Goal: Complete application form: Complete application form

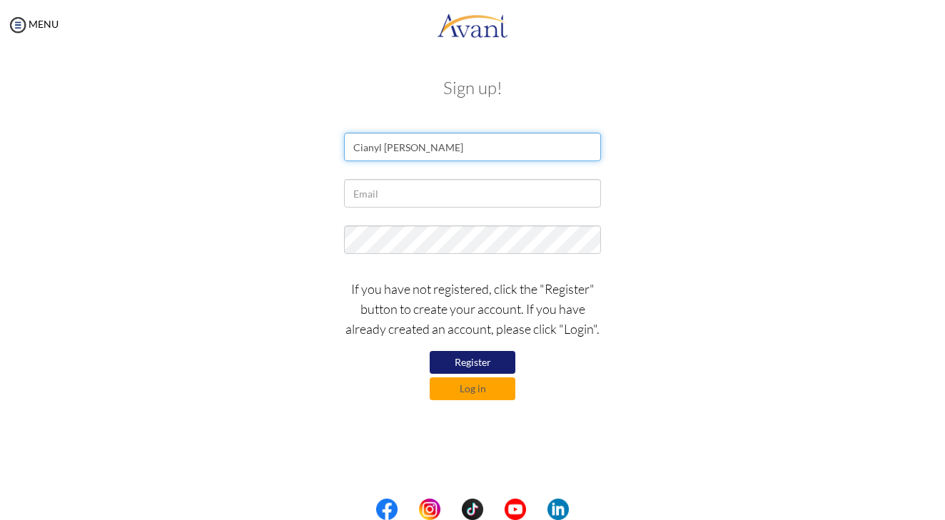
type input "Cianyl Jamae P. Gonzalez"
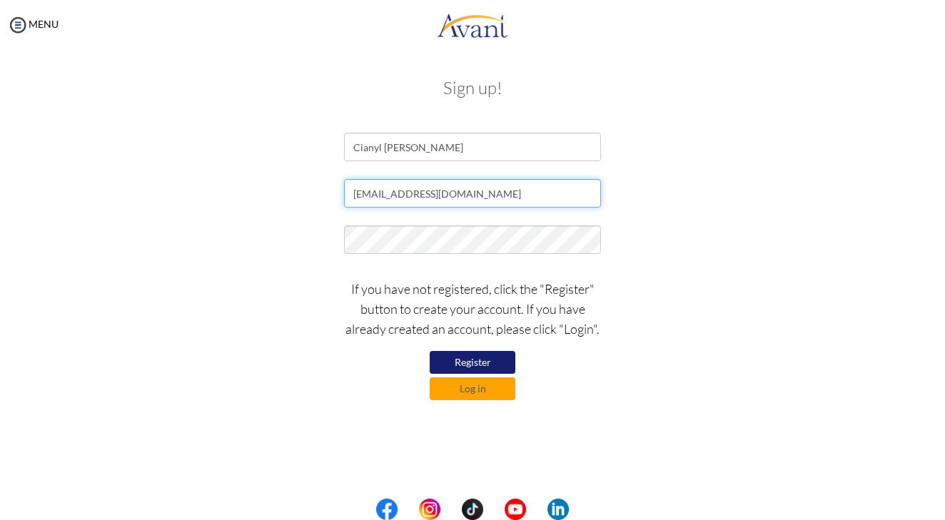
type input "cianylgonzalez@hotmail.com"
click at [444, 364] on button "Register" at bounding box center [473, 362] width 86 height 23
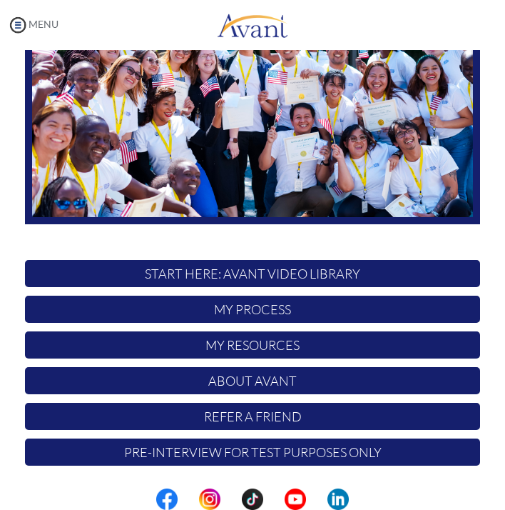
click at [22, 27] on img at bounding box center [17, 24] width 21 height 21
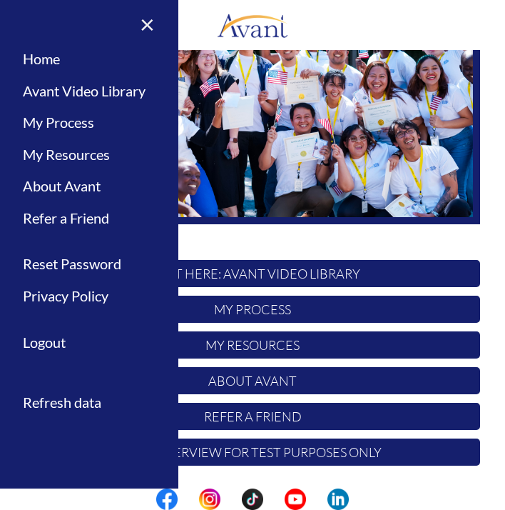
click at [149, 34] on link "×" at bounding box center [139, 24] width 44 height 48
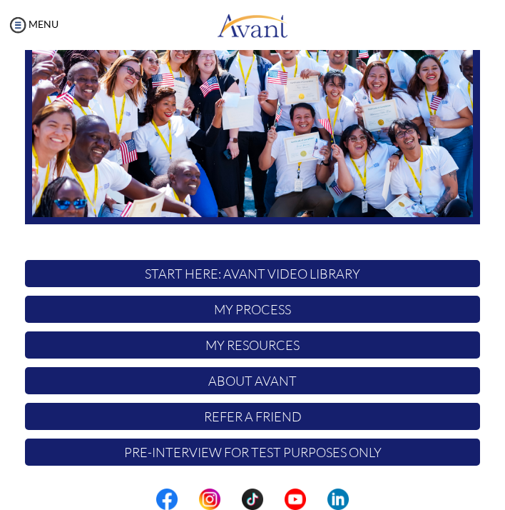
click at [177, 273] on p "START HERE: Avant Video Library" at bounding box center [252, 273] width 455 height 27
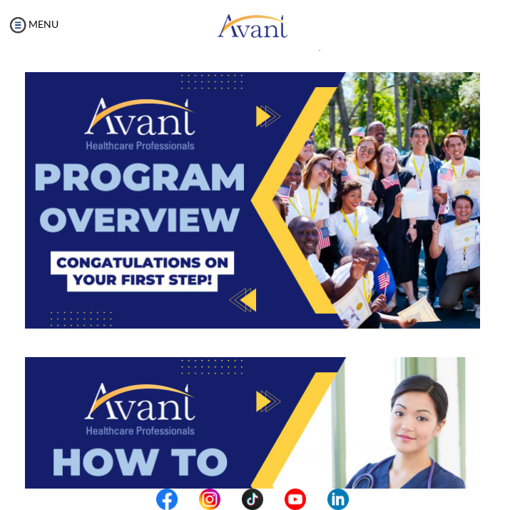
scroll to position [4, 0]
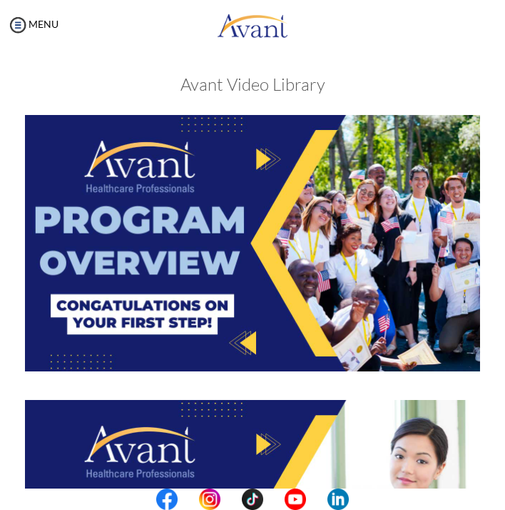
click at [261, 177] on img at bounding box center [252, 243] width 455 height 256
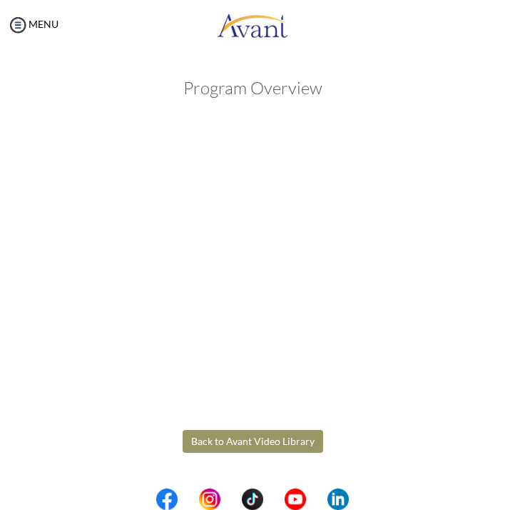
click at [237, 433] on body "Maintenance break. Please come back in 2 hours. MENU My Status What is the next…" at bounding box center [252, 255] width 505 height 510
click at [216, 448] on button "Back to Avant Video Library" at bounding box center [253, 441] width 141 height 23
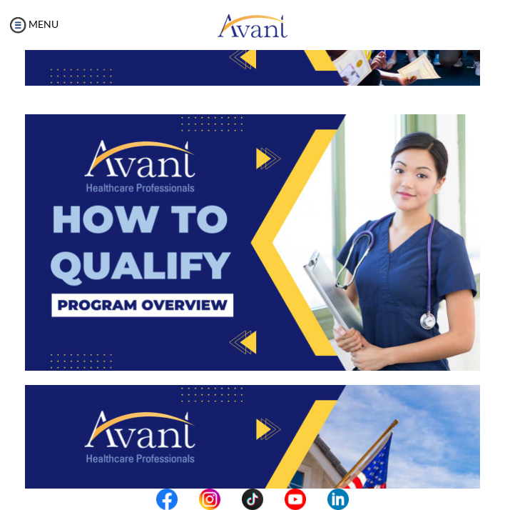
scroll to position [283, 0]
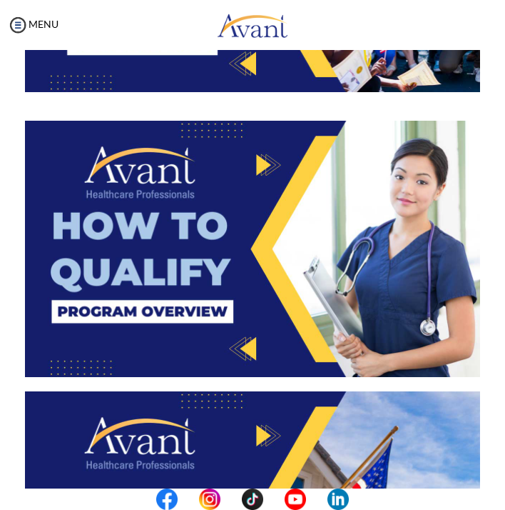
click at [243, 303] on img at bounding box center [252, 249] width 455 height 256
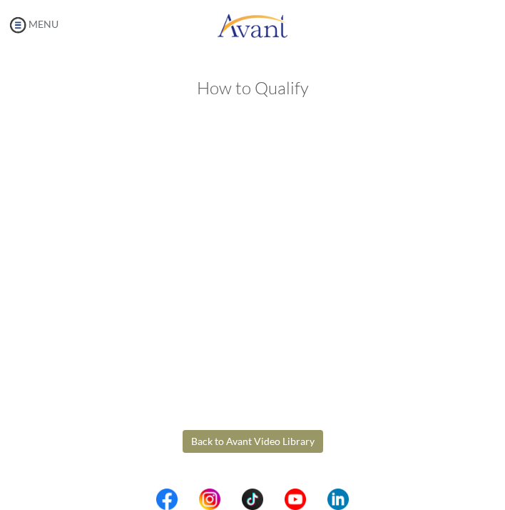
click at [19, 22] on body "Maintenance break. Please come back in 2 hours. MENU My Status What is the next…" at bounding box center [252, 255] width 505 height 510
click at [20, 22] on img at bounding box center [17, 24] width 21 height 21
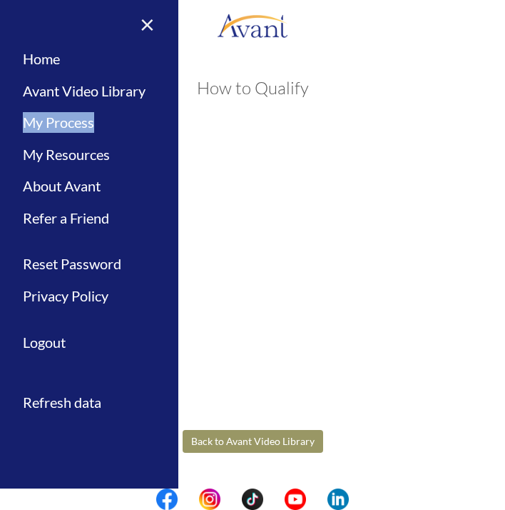
click at [153, 22] on link "×" at bounding box center [139, 24] width 44 height 48
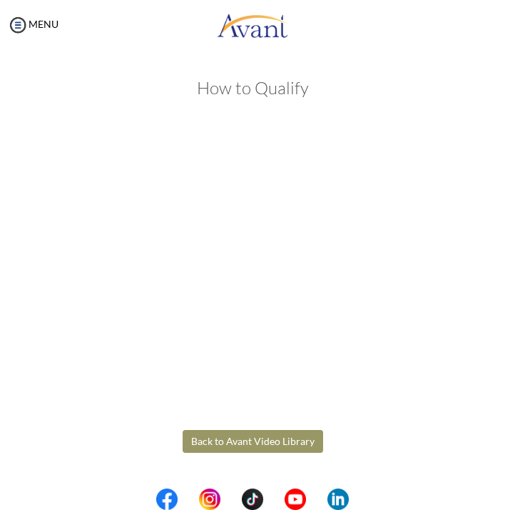
scroll to position [0, 0]
click at [246, 443] on button "Back to Avant Video Library" at bounding box center [253, 441] width 141 height 23
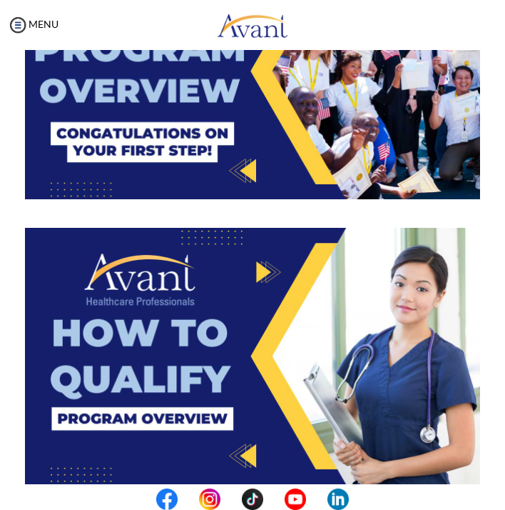
scroll to position [335, 0]
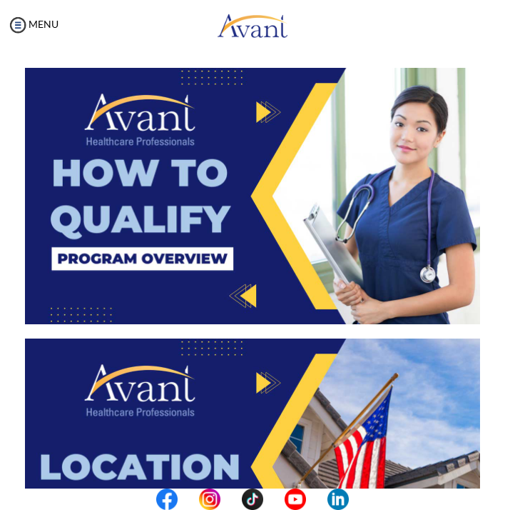
click at [190, 233] on img at bounding box center [252, 196] width 455 height 256
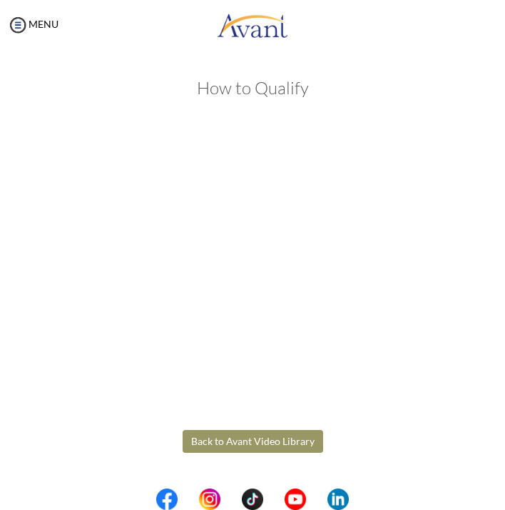
scroll to position [0, 0]
click at [278, 443] on body "Maintenance break. Please come back in 2 hours. MENU My Status What is the next…" at bounding box center [252, 255] width 505 height 510
click at [258, 446] on button "Back to Avant Video Library" at bounding box center [253, 441] width 141 height 23
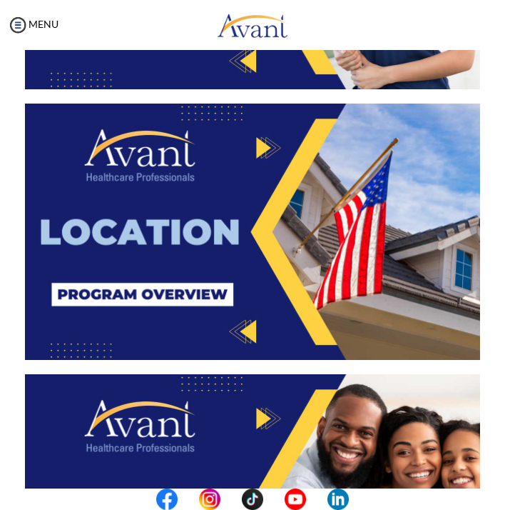
scroll to position [555, 0]
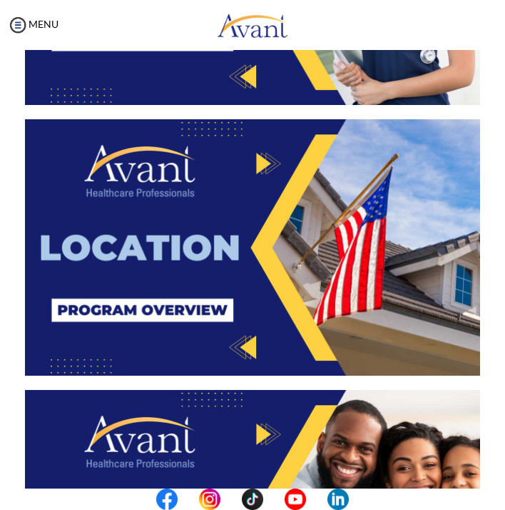
click at [229, 259] on img at bounding box center [252, 247] width 455 height 256
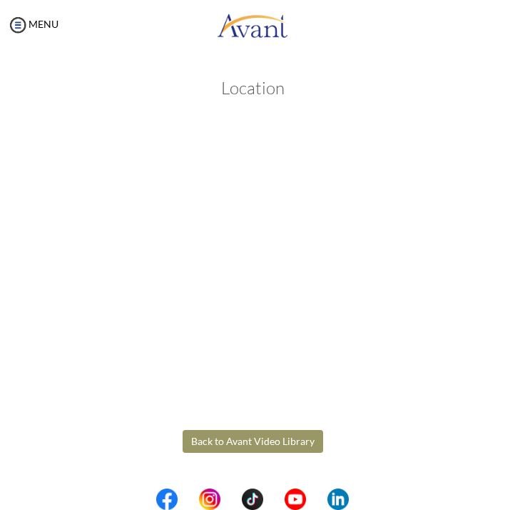
click at [307, 445] on body "Maintenance break. Please come back in 2 hours. MENU My Status What is the next…" at bounding box center [252, 255] width 505 height 510
click at [288, 442] on button "Back to Avant Video Library" at bounding box center [253, 441] width 141 height 23
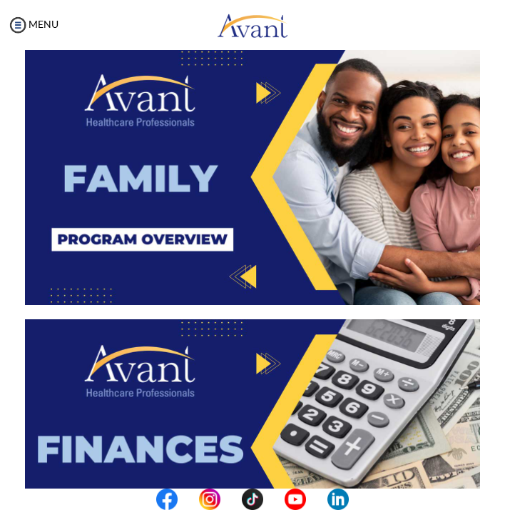
scroll to position [896, 0]
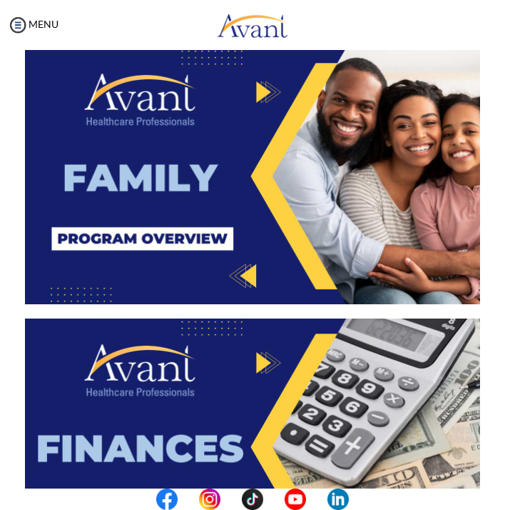
click at [261, 146] on img at bounding box center [252, 176] width 455 height 256
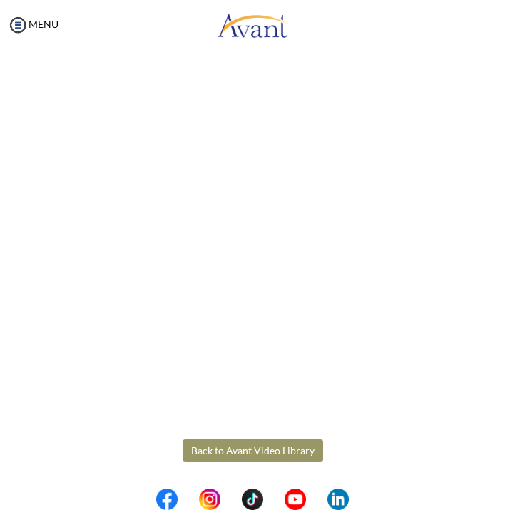
scroll to position [76, 0]
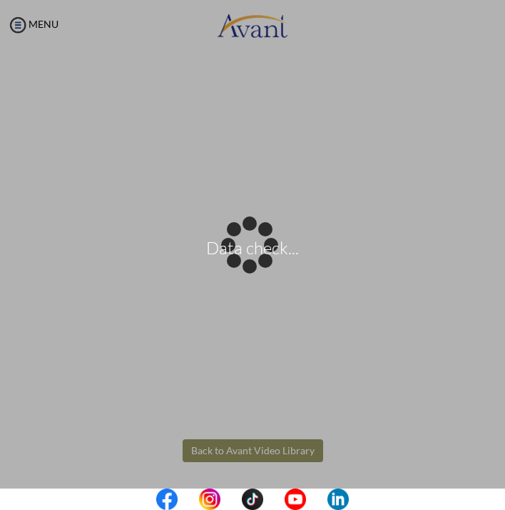
click at [207, 448] on body "Data check... Maintenance break. Please come back in 2 hours. MENU My Status Wh…" at bounding box center [252, 255] width 505 height 510
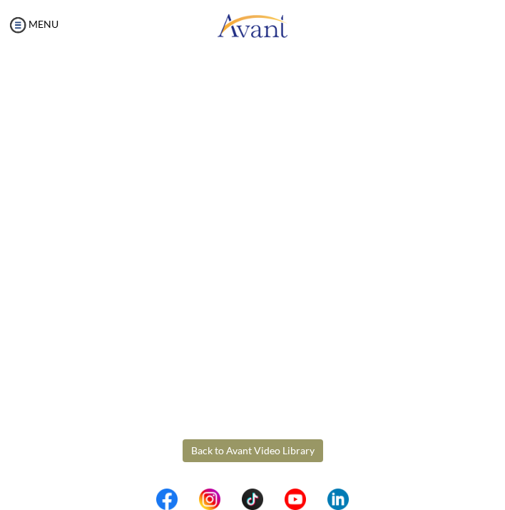
click at [207, 448] on button "Back to Avant Video Library" at bounding box center [253, 450] width 141 height 23
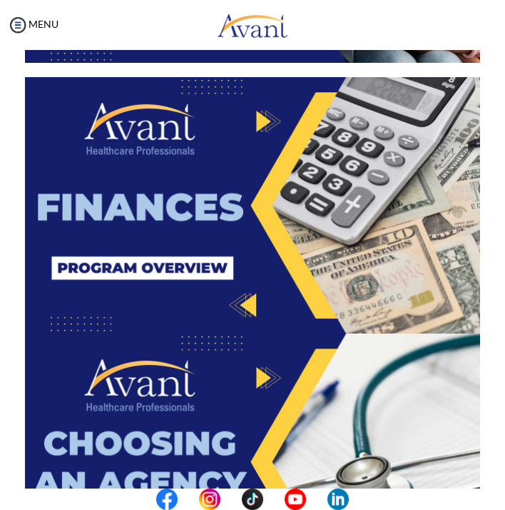
scroll to position [1113, 0]
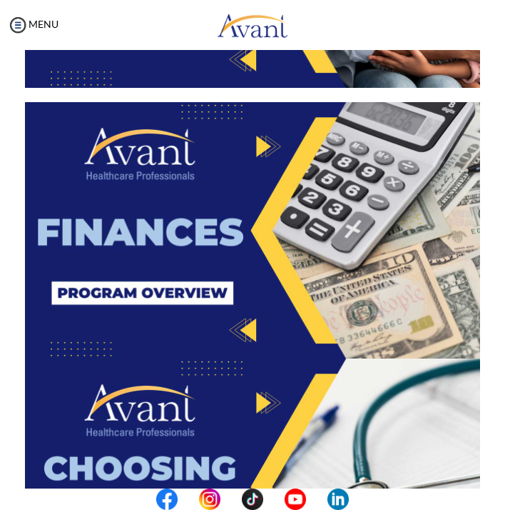
click at [248, 259] on img at bounding box center [252, 230] width 455 height 256
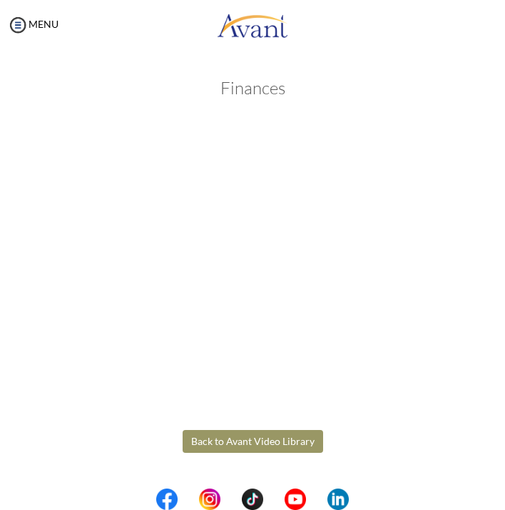
click at [282, 440] on body "Maintenance break. Please come back in 2 hours. MENU My Status What is the next…" at bounding box center [252, 255] width 505 height 510
click at [276, 439] on button "Back to Avant Video Library" at bounding box center [253, 441] width 141 height 23
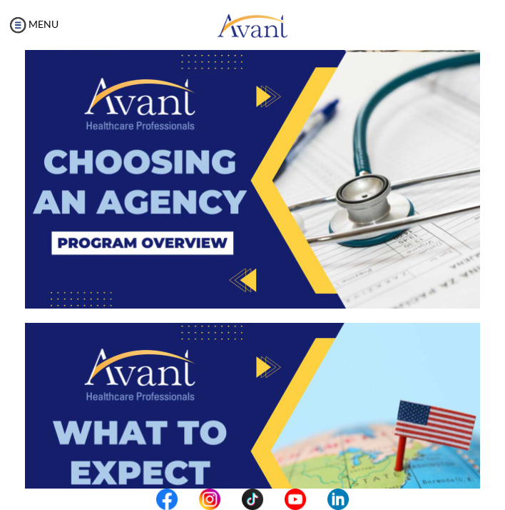
scroll to position [1426, 0]
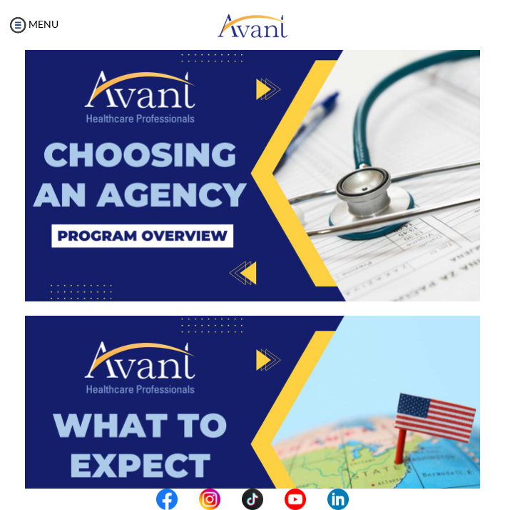
click at [278, 253] on img at bounding box center [252, 173] width 455 height 256
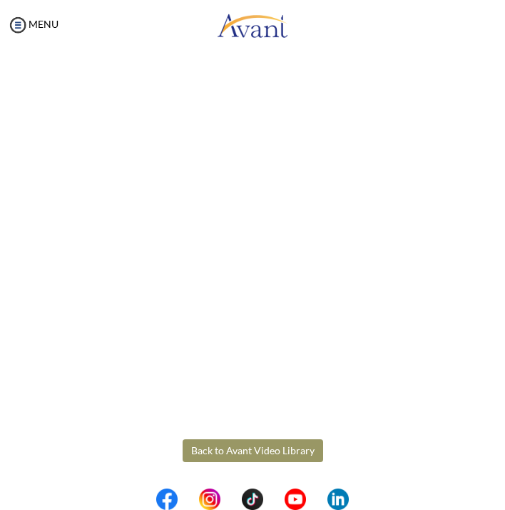
scroll to position [76, 0]
click at [263, 454] on body "Maintenance break. Please come back in 2 hours. MENU My Status What is the next…" at bounding box center [252, 255] width 505 height 510
click at [261, 447] on button "Back to Avant Video Library" at bounding box center [253, 450] width 141 height 23
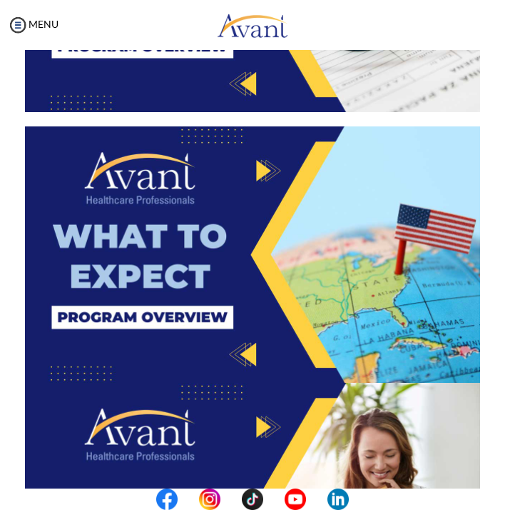
scroll to position [1617, 0]
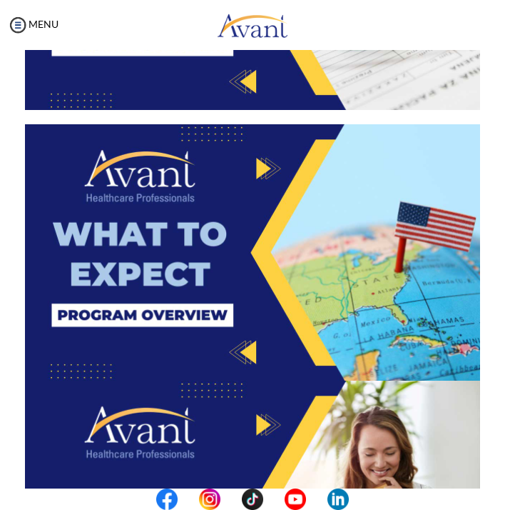
click at [238, 273] on img at bounding box center [252, 252] width 455 height 256
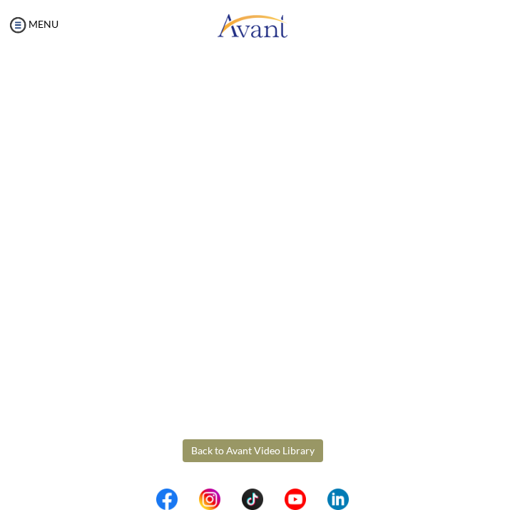
scroll to position [76, 0]
click at [218, 453] on body "Maintenance break. Please come back in 2 hours. MENU My Status What is the next…" at bounding box center [252, 255] width 505 height 510
click at [218, 453] on button "Back to Avant Video Library" at bounding box center [253, 450] width 141 height 23
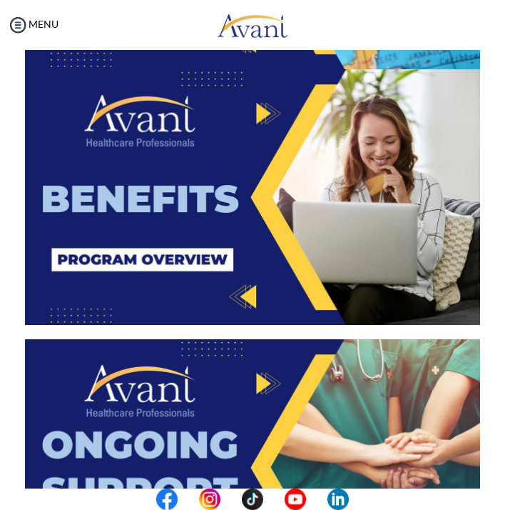
scroll to position [1923, 0]
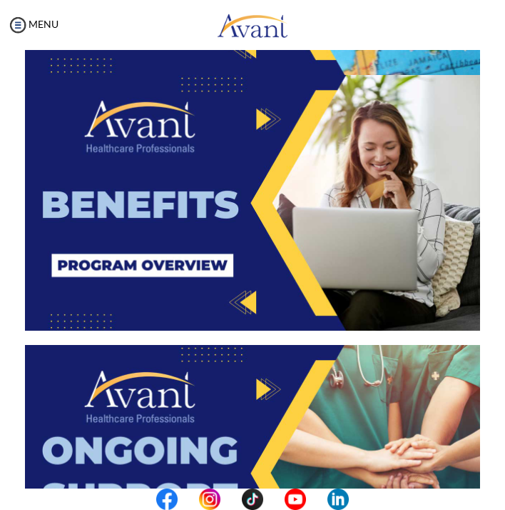
click at [234, 246] on img at bounding box center [252, 203] width 455 height 256
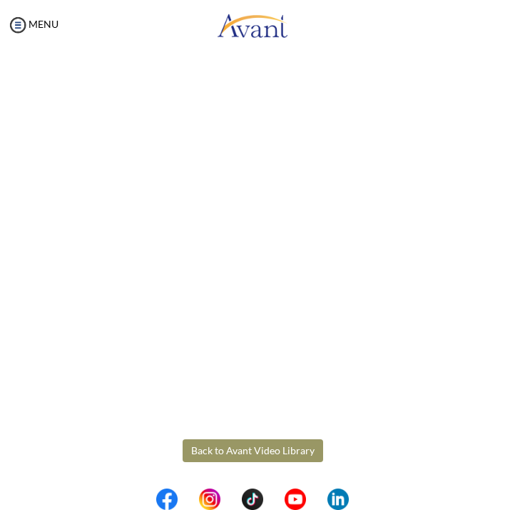
scroll to position [76, 0]
click at [291, 448] on body "Maintenance break. Please come back in 2 hours. MENU My Status What is the next…" at bounding box center [252, 255] width 505 height 510
click at [291, 448] on button "Back to Avant Video Library" at bounding box center [253, 450] width 141 height 23
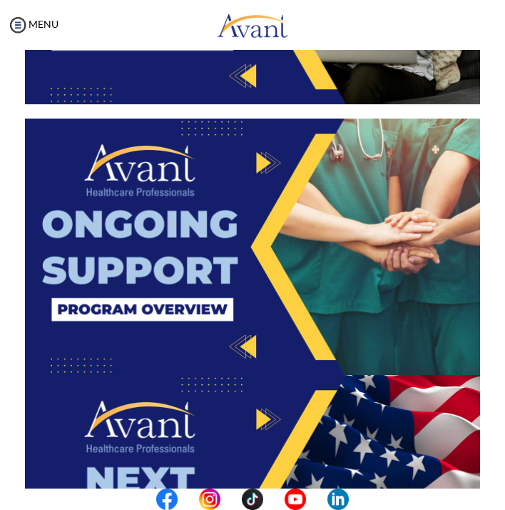
scroll to position [2149, 0]
click at [245, 240] on img at bounding box center [252, 246] width 455 height 256
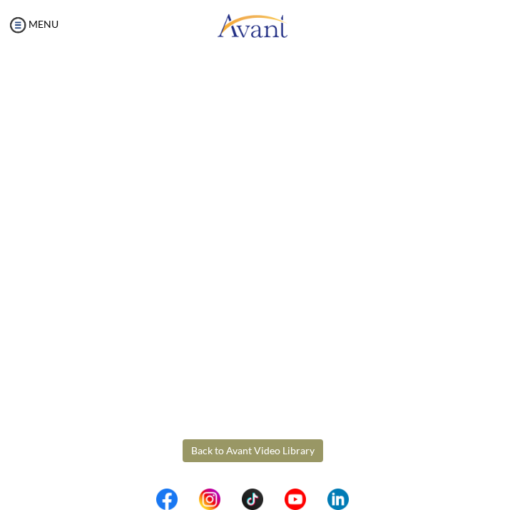
scroll to position [76, 0]
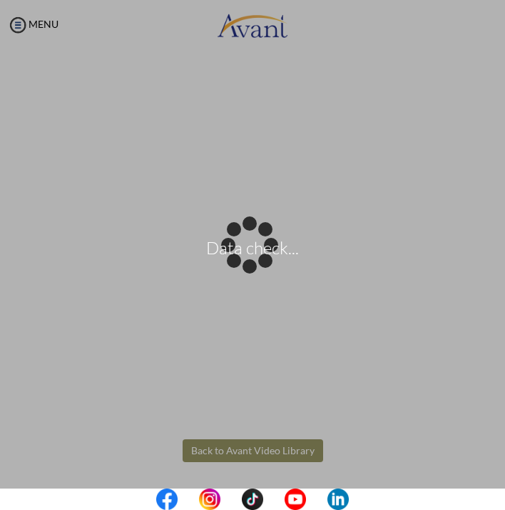
click at [251, 453] on body "Data check... Maintenance break. Please come back in 2 hours. MENU My Status Wh…" at bounding box center [252, 255] width 505 height 510
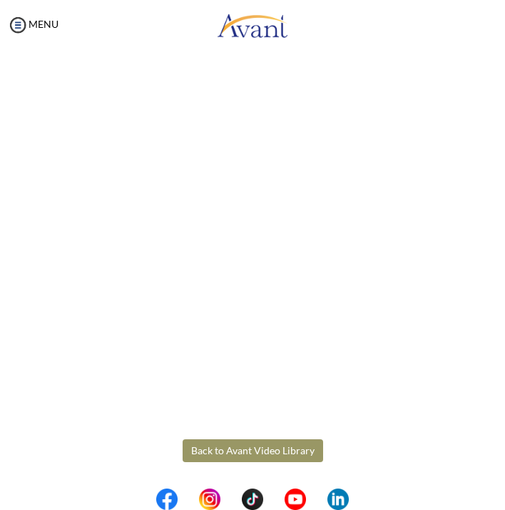
click at [244, 454] on button "Back to Avant Video Library" at bounding box center [253, 450] width 141 height 23
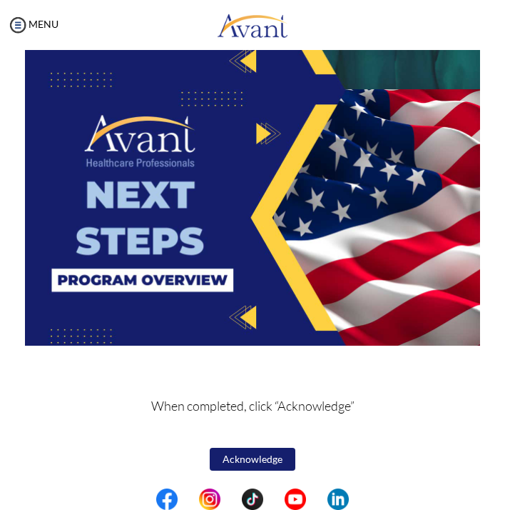
scroll to position [0, 0]
click at [247, 208] on img at bounding box center [252, 217] width 455 height 256
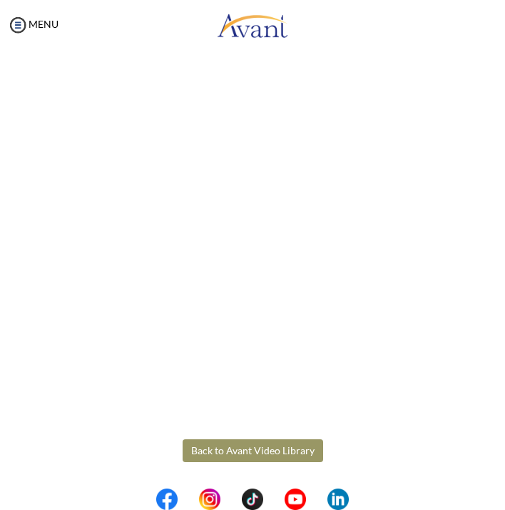
scroll to position [76, 0]
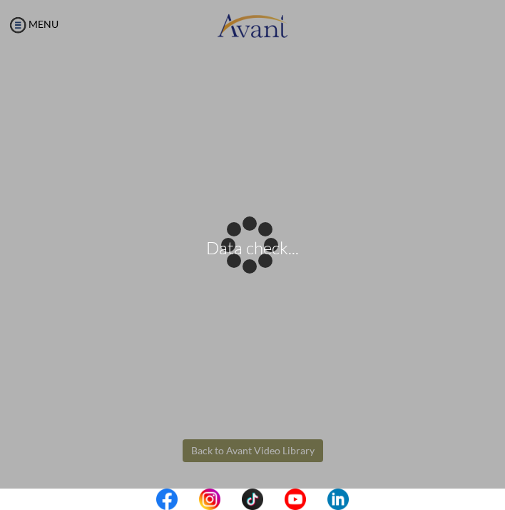
click at [286, 449] on body "Data check... Maintenance break. Please come back in 2 hours. MENU My Status Wh…" at bounding box center [252, 255] width 505 height 510
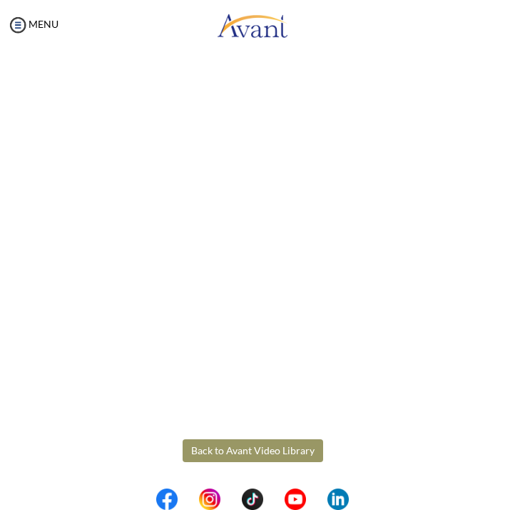
click at [286, 449] on button "Back to Avant Video Library" at bounding box center [253, 450] width 141 height 23
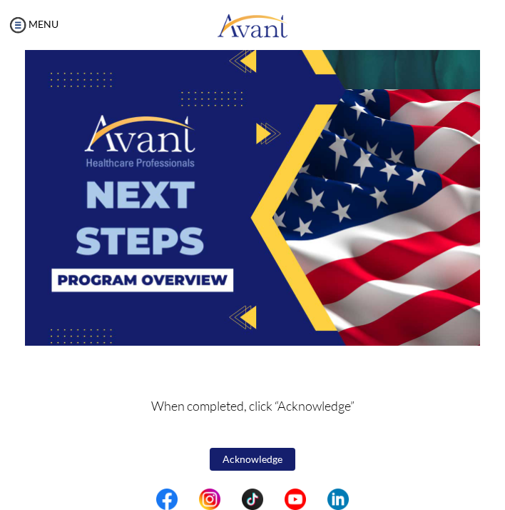
scroll to position [2435, 0]
click at [273, 464] on button "Acknowledge" at bounding box center [253, 459] width 86 height 23
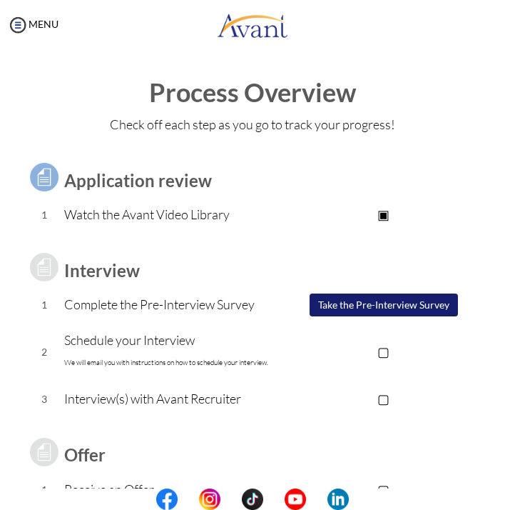
click at [360, 313] on button "Take the Pre-Interview Survey" at bounding box center [384, 304] width 148 height 23
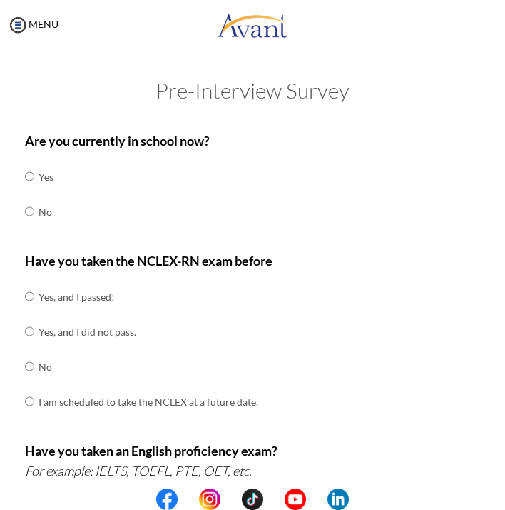
click at [31, 210] on input "radio" at bounding box center [29, 211] width 9 height 29
radio input "true"
click at [34, 282] on td at bounding box center [36, 296] width 4 height 35
click at [32, 297] on input "radio" at bounding box center [29, 296] width 9 height 29
radio input "true"
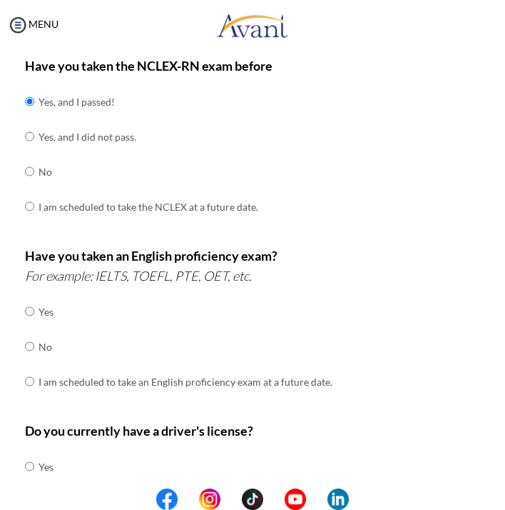
scroll to position [206, 0]
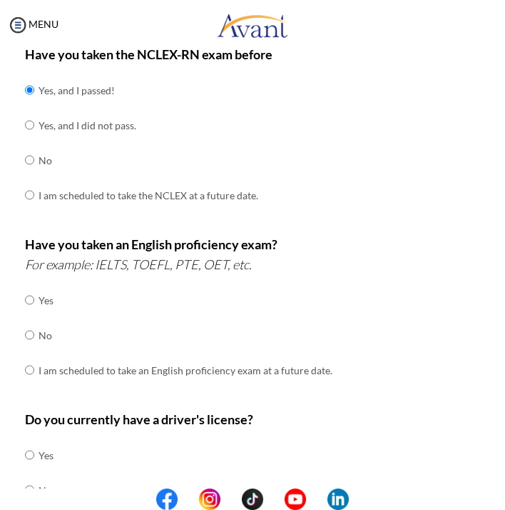
click at [30, 293] on input "radio" at bounding box center [29, 299] width 9 height 29
radio input "true"
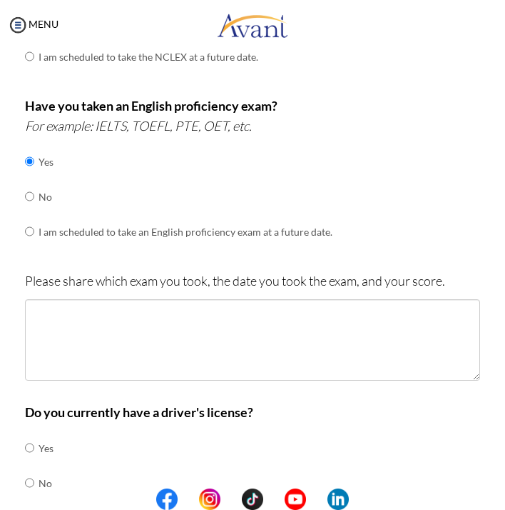
scroll to position [346, 0]
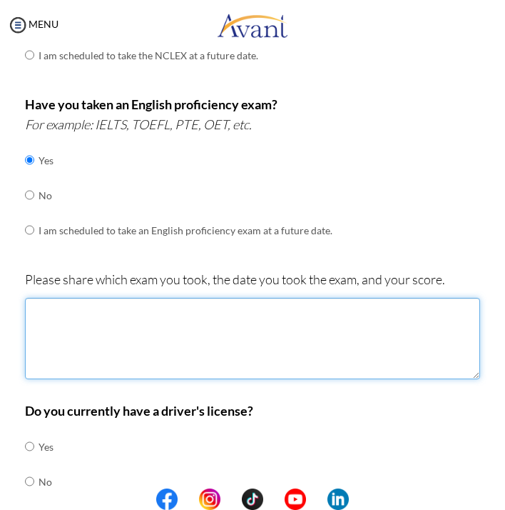
click at [114, 361] on textarea at bounding box center [252, 338] width 455 height 81
click at [139, 298] on textarea "IELTS. December 2017. Band score 7.5" at bounding box center [252, 338] width 455 height 81
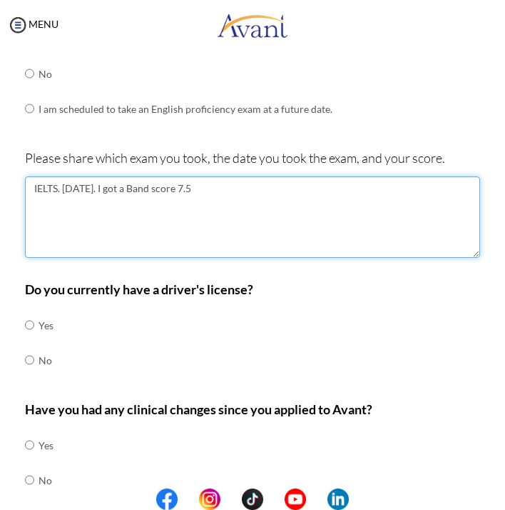
scroll to position [513, 0]
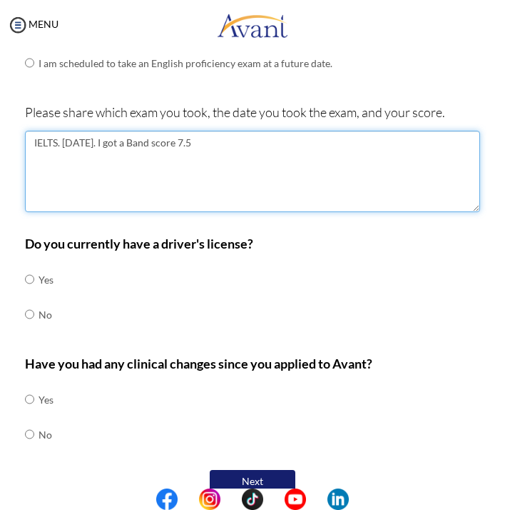
type textarea "IELTS. December 2017. I got a Band score 7.5"
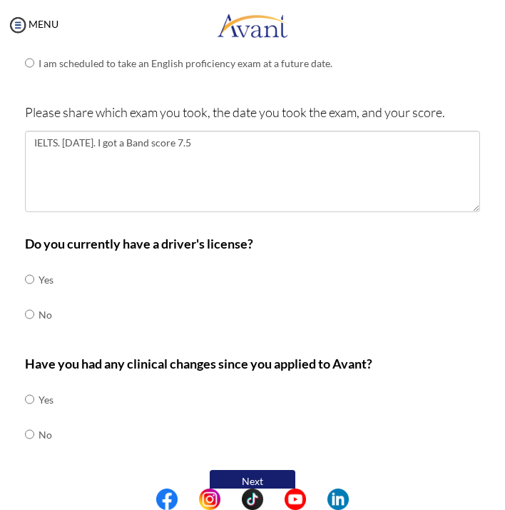
click at [45, 279] on td "Yes" at bounding box center [46, 279] width 15 height 35
click at [39, 268] on td "Yes" at bounding box center [46, 279] width 15 height 35
click at [30, 265] on input "radio" at bounding box center [29, 279] width 9 height 29
radio input "true"
click at [39, 420] on td "No" at bounding box center [46, 434] width 15 height 35
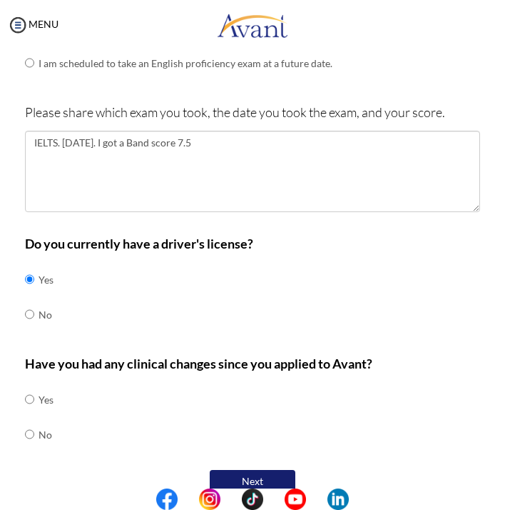
click at [28, 420] on input "radio" at bounding box center [29, 434] width 9 height 29
radio input "true"
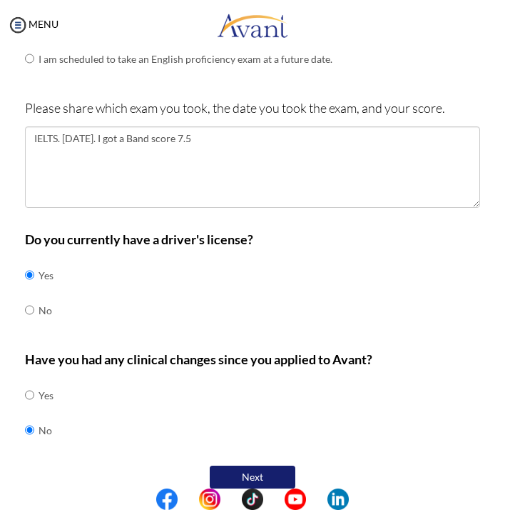
scroll to position [517, 0]
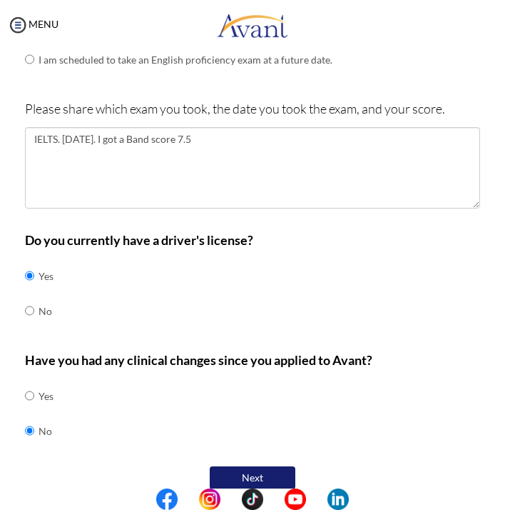
click at [254, 466] on button "Next" at bounding box center [253, 477] width 86 height 23
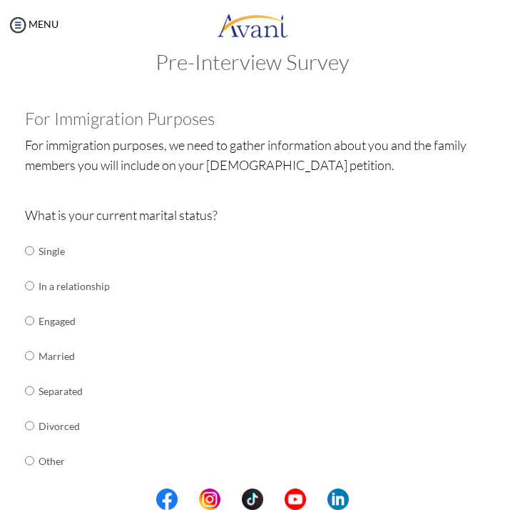
click at [35, 253] on td at bounding box center [36, 250] width 4 height 35
click at [29, 253] on input "radio" at bounding box center [29, 250] width 9 height 29
radio input "true"
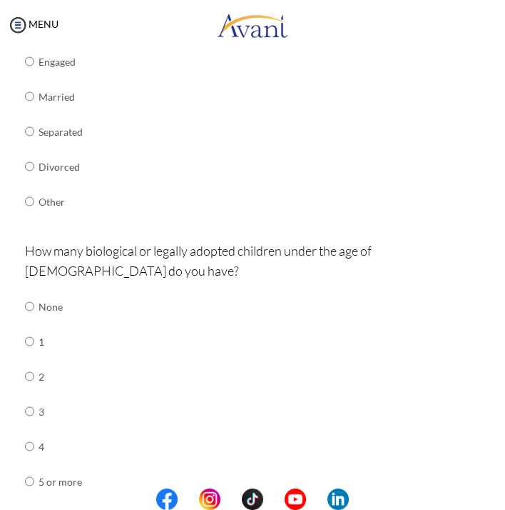
scroll to position [289, 0]
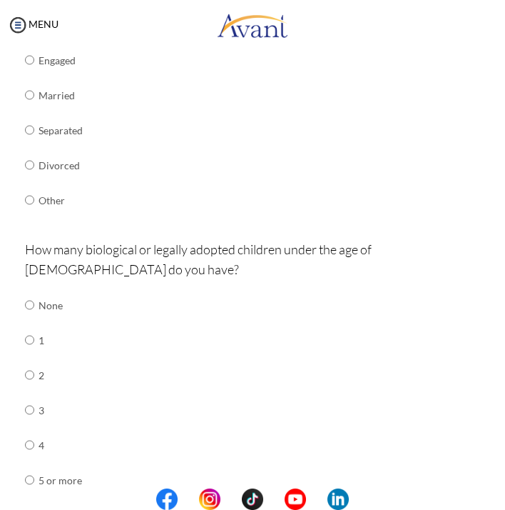
click at [29, 290] on input "radio" at bounding box center [29, 304] width 9 height 29
radio input "true"
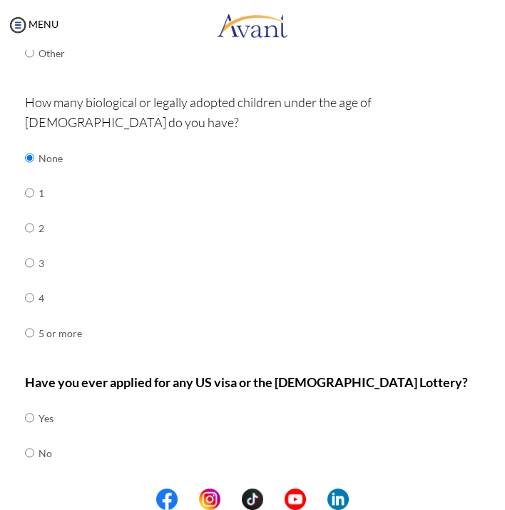
scroll to position [435, 0]
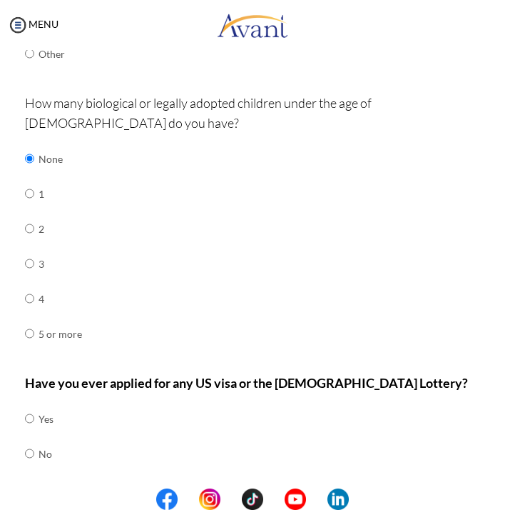
click at [39, 436] on td "No" at bounding box center [46, 453] width 15 height 35
click at [32, 439] on input "radio" at bounding box center [29, 453] width 9 height 29
radio input "true"
click at [288, 489] on button "Next" at bounding box center [299, 500] width 86 height 23
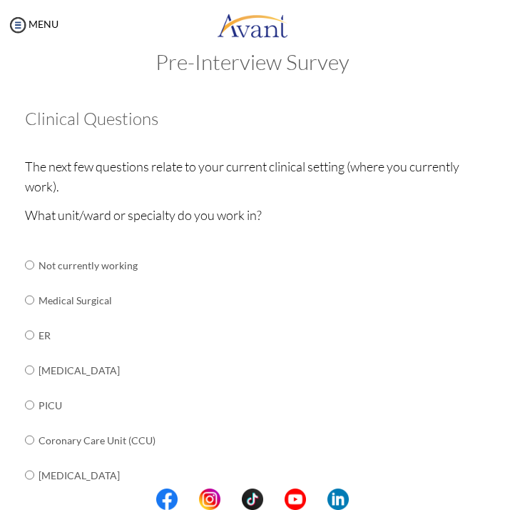
click at [31, 433] on input "radio" at bounding box center [29, 439] width 9 height 29
radio input "true"
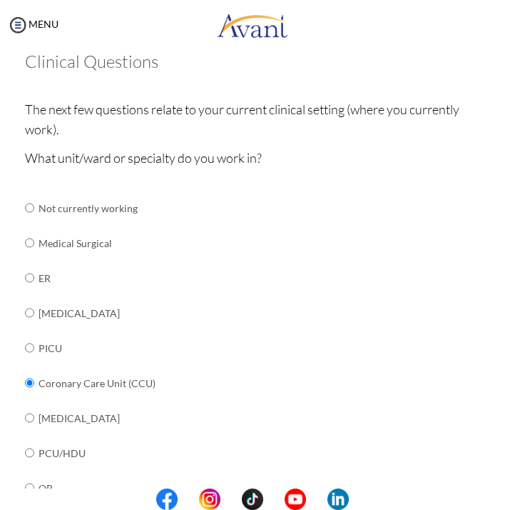
scroll to position [86, 0]
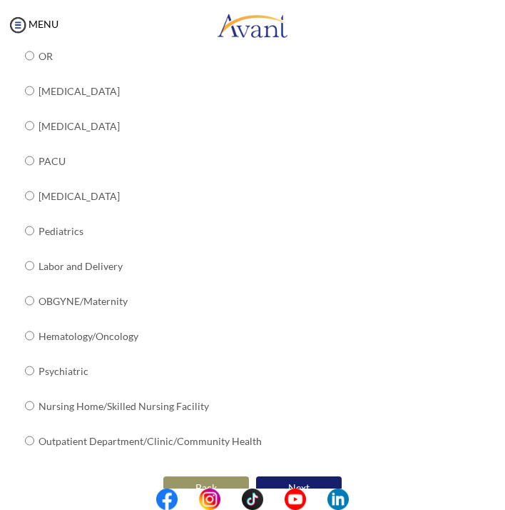
click at [277, 476] on button "Next" at bounding box center [299, 487] width 86 height 23
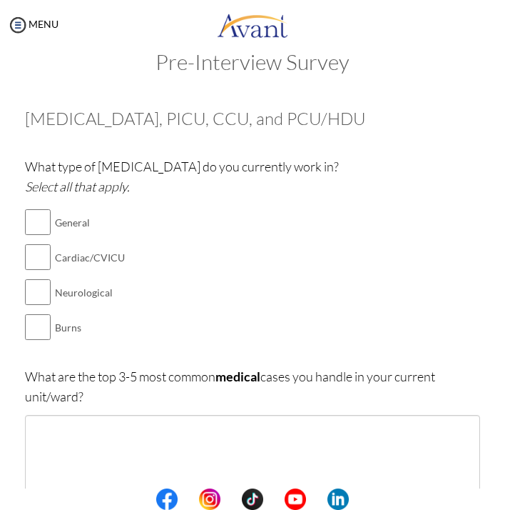
click at [36, 258] on input "checkbox" at bounding box center [38, 257] width 26 height 29
checkbox input "true"
click at [31, 223] on input "checkbox" at bounding box center [38, 222] width 26 height 29
checkbox input "true"
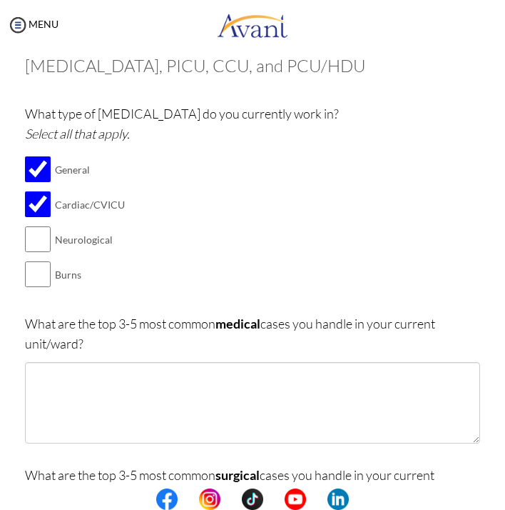
scroll to position [109, 0]
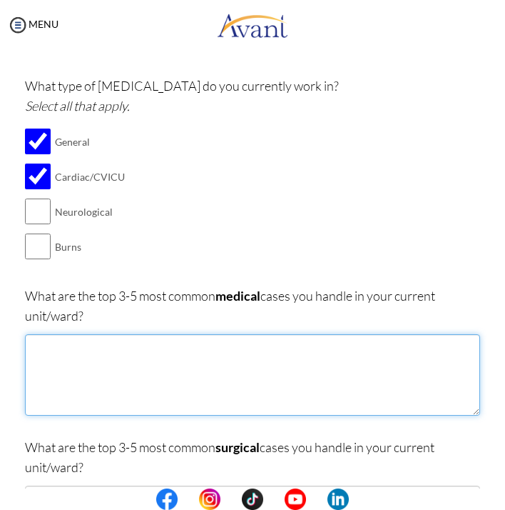
click at [143, 383] on textarea at bounding box center [252, 374] width 455 height 81
type textarea "P"
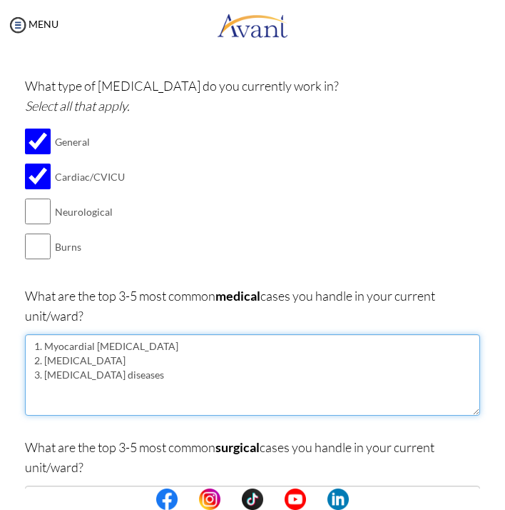
click at [39, 370] on textarea "1. Myocardial Infarction 2. Heart failure 3. Heart valve diseases" at bounding box center [252, 374] width 455 height 81
click at [58, 370] on textarea "1. Myocardial Infarction 2. Heart failure 3. Arrythmias 4.. Heart valve diseases" at bounding box center [252, 374] width 455 height 81
click at [152, 375] on textarea "1. Myocardial Infarction 2. Heart failure 3. Arrhythmias 4.. Heart valve diseas…" at bounding box center [252, 374] width 455 height 81
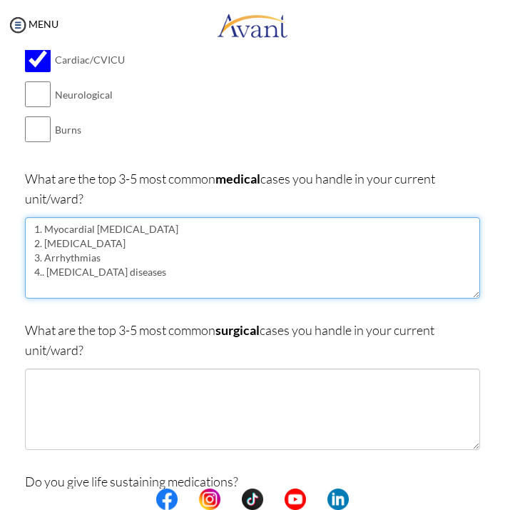
scroll to position [225, 0]
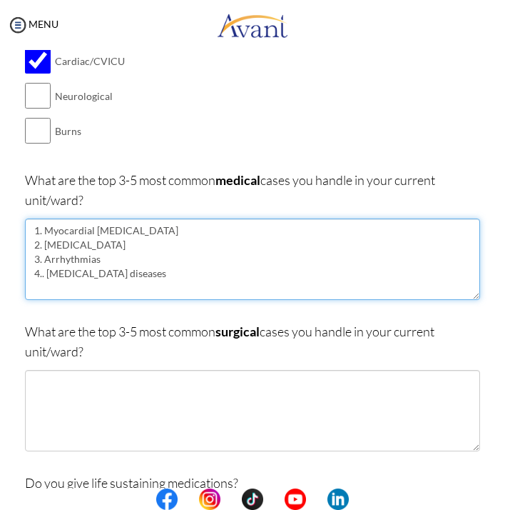
click at [45, 268] on textarea "1. Myocardial Infarction 2. Heart failure 3. Arrhythmias 4.. Heart valve diseas…" at bounding box center [252, 258] width 455 height 81
click at [153, 270] on textarea "1. Myocardial Infarction 2. Heart failure 3. Arrhythmias 4. Heart valve diseases" at bounding box center [252, 258] width 455 height 81
type textarea "1. Myocardial Infarction 2. Heart failure 3. Arrhythmias 4. Heart valve disease…"
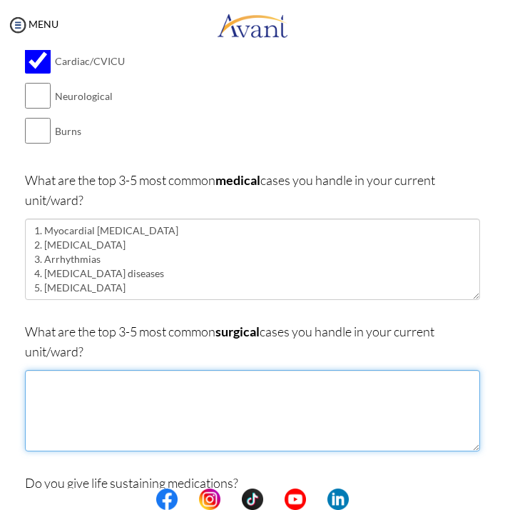
click at [125, 431] on textarea at bounding box center [252, 410] width 455 height 81
click at [56, 410] on textarea "1. Percutaneous Coronary Intervention 2. Coronary Artery Bypass Graft 3. valve …" at bounding box center [252, 410] width 455 height 81
click at [48, 407] on textarea "1. Percutaneous Coronary Intervention 2. Coronary Artery Bypass Graft 3. valve …" at bounding box center [252, 410] width 455 height 81
click at [108, 409] on textarea "1. Percutaneous Coronary Intervention 2. Coronary Artery Bypass Graft 3. Valve …" at bounding box center [252, 410] width 455 height 81
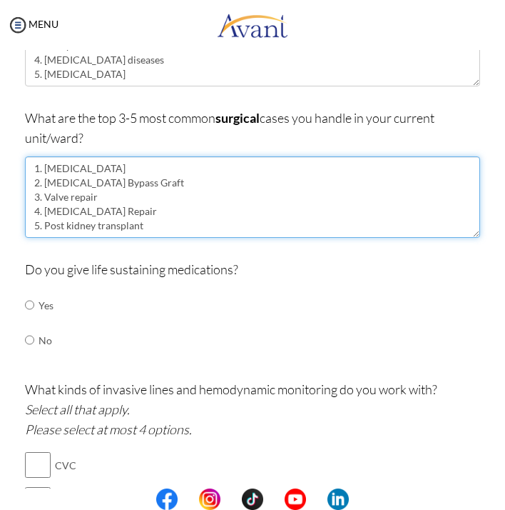
scroll to position [440, 0]
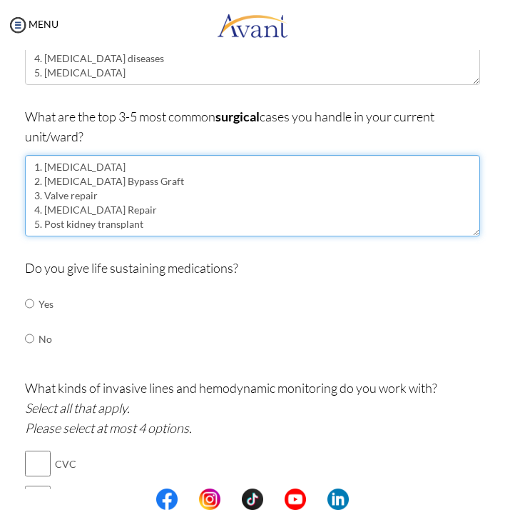
type textarea "1. Percutaneous Coronary Intervention 2. Coronary Artery Bypass Graft 3. Valve …"
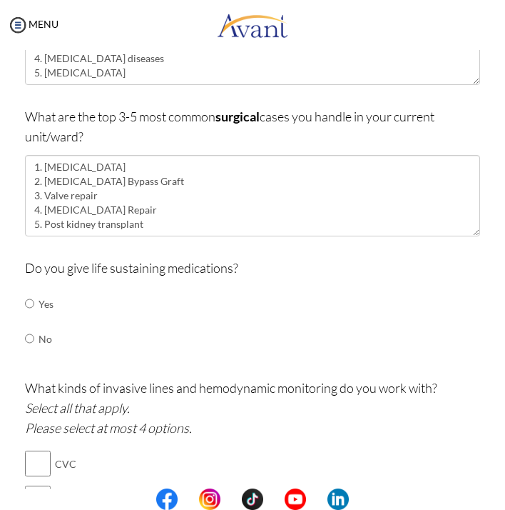
click at [31, 298] on input "radio" at bounding box center [29, 303] width 9 height 29
radio input "true"
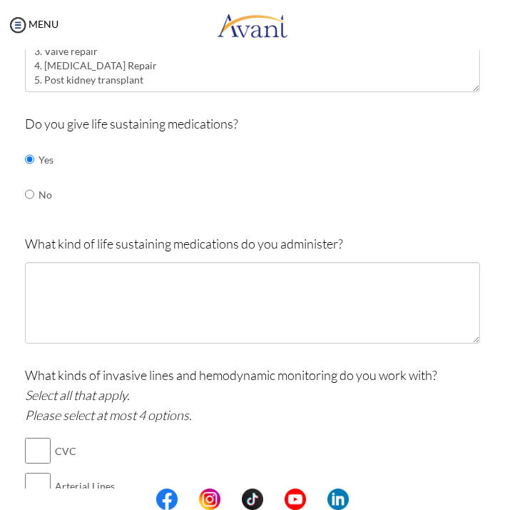
scroll to position [585, 0]
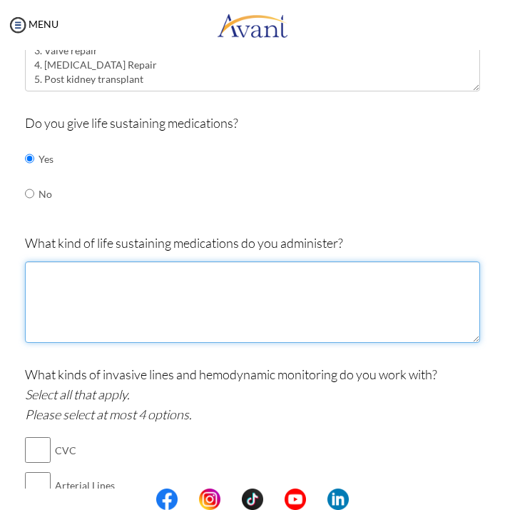
click at [142, 313] on textarea at bounding box center [252, 301] width 455 height 81
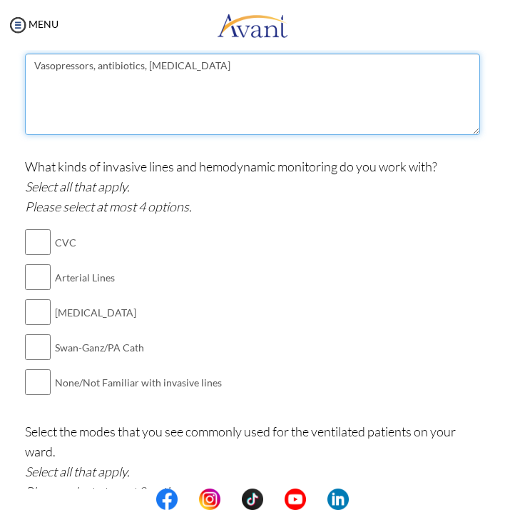
scroll to position [795, 0]
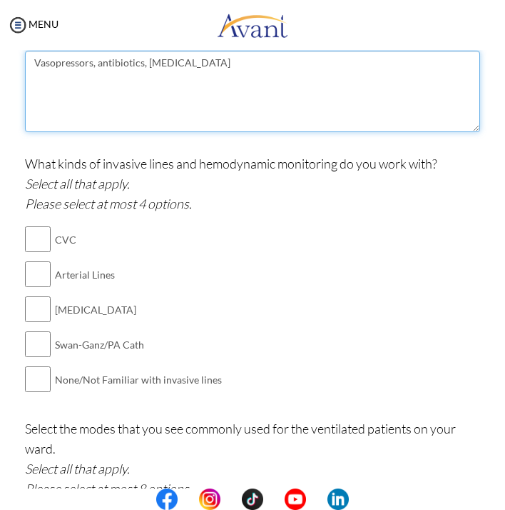
type textarea "Vasopressors, antibiotics, insulin"
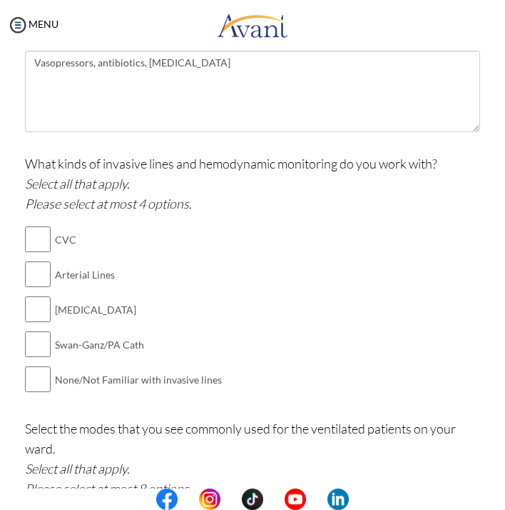
click at [32, 231] on input "checkbox" at bounding box center [38, 239] width 26 height 29
checkbox input "true"
click at [29, 261] on input "checkbox" at bounding box center [38, 274] width 26 height 29
checkbox input "true"
click at [32, 302] on input "checkbox" at bounding box center [38, 309] width 26 height 29
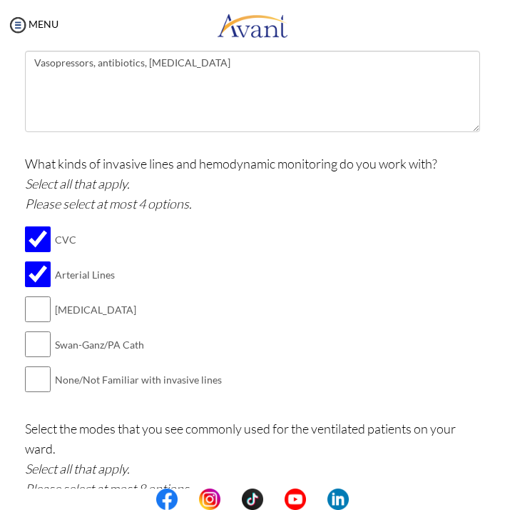
checkbox input "true"
click at [32, 330] on input "checkbox" at bounding box center [38, 344] width 26 height 29
checkbox input "true"
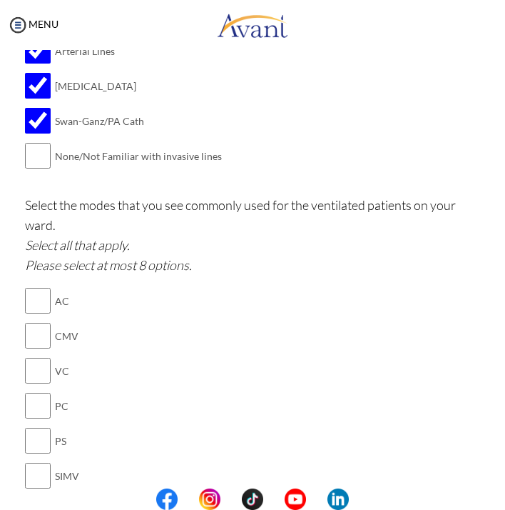
scroll to position [1023, 0]
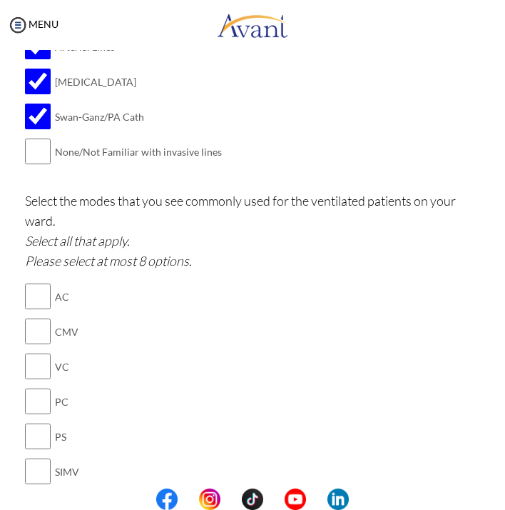
click at [38, 317] on input "checkbox" at bounding box center [38, 331] width 26 height 29
checkbox input "true"
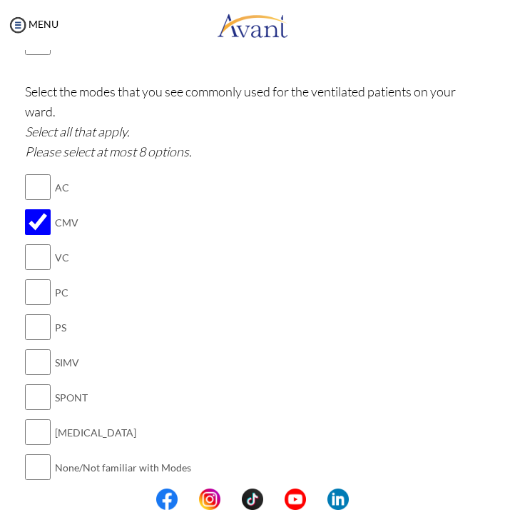
scroll to position [1133, 0]
click at [27, 382] on input "checkbox" at bounding box center [38, 396] width 26 height 29
checkbox input "true"
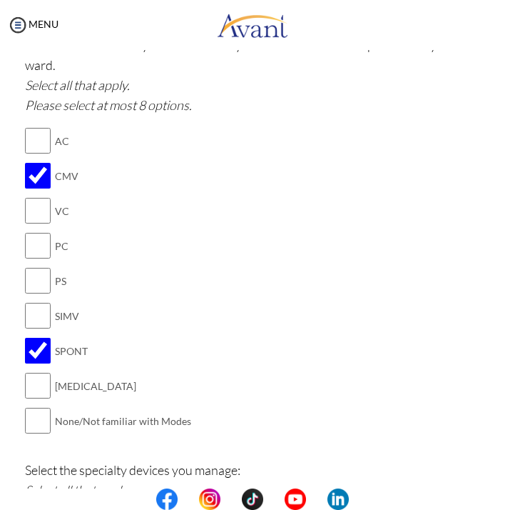
scroll to position [1187, 0]
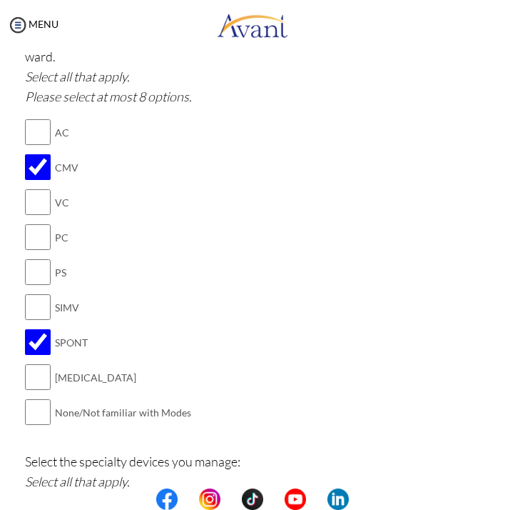
click at [31, 293] on input "checkbox" at bounding box center [38, 307] width 26 height 29
checkbox input "true"
click at [36, 118] on input "checkbox" at bounding box center [38, 132] width 26 height 29
checkbox input "true"
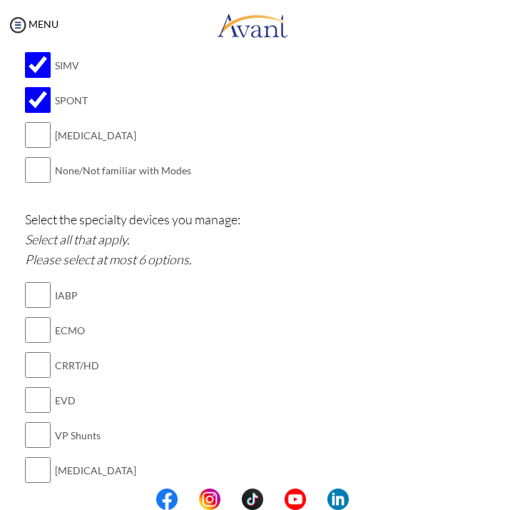
scroll to position [1472, 0]
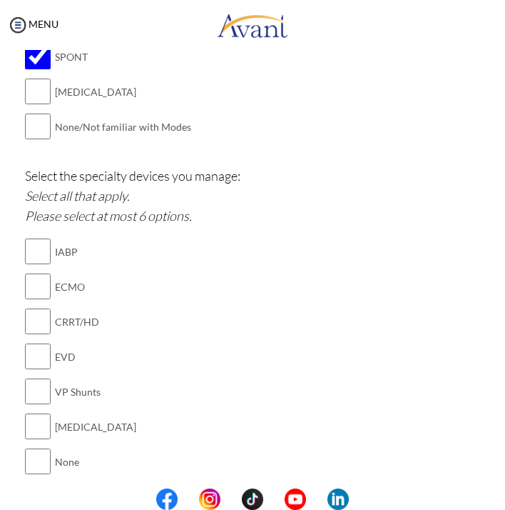
click at [29, 237] on input "checkbox" at bounding box center [38, 251] width 26 height 29
checkbox input "true"
click at [41, 412] on input "checkbox" at bounding box center [38, 426] width 26 height 29
checkbox input "true"
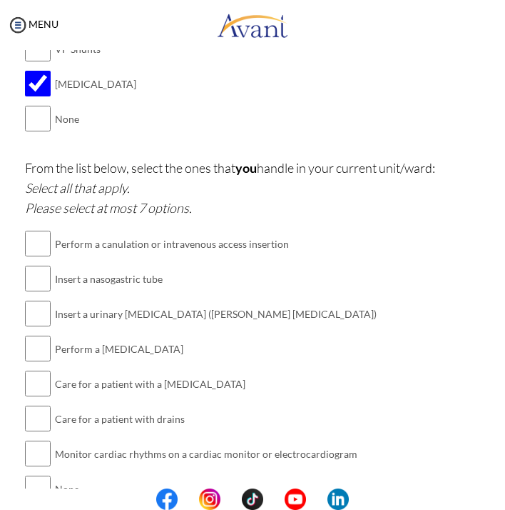
scroll to position [1829, 0]
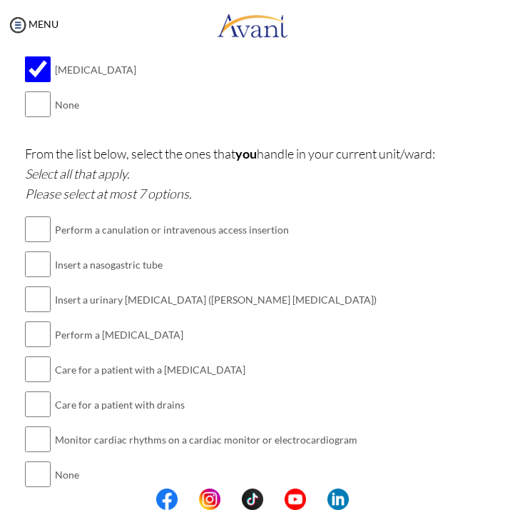
click at [27, 320] on input "checkbox" at bounding box center [38, 334] width 26 height 29
checkbox input "true"
click at [34, 355] on input "checkbox" at bounding box center [38, 369] width 26 height 29
checkbox input "true"
click at [39, 390] on input "checkbox" at bounding box center [38, 404] width 26 height 29
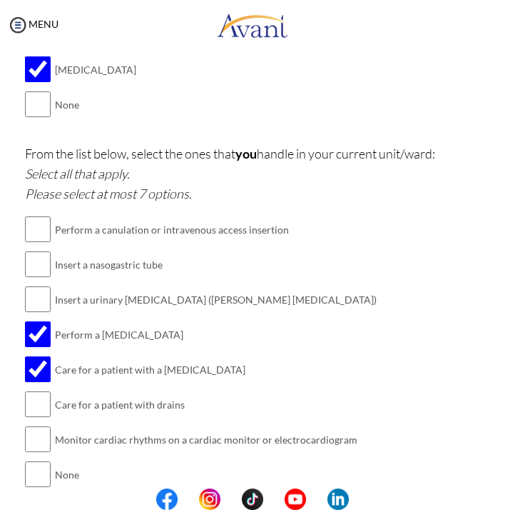
checkbox input "true"
click at [36, 425] on input "checkbox" at bounding box center [38, 439] width 26 height 29
checkbox input "true"
click at [31, 215] on input "checkbox" at bounding box center [38, 229] width 26 height 29
checkbox input "true"
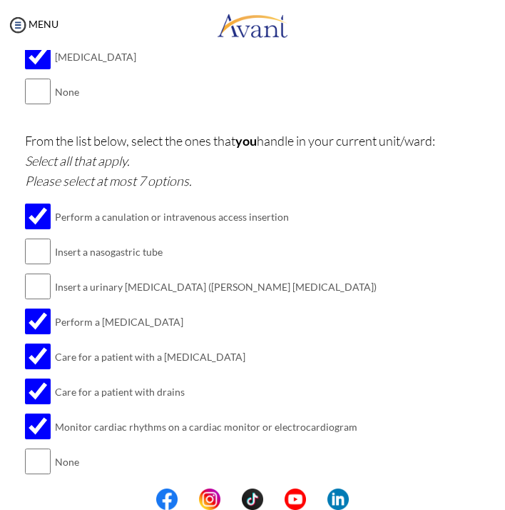
scroll to position [1841, 0]
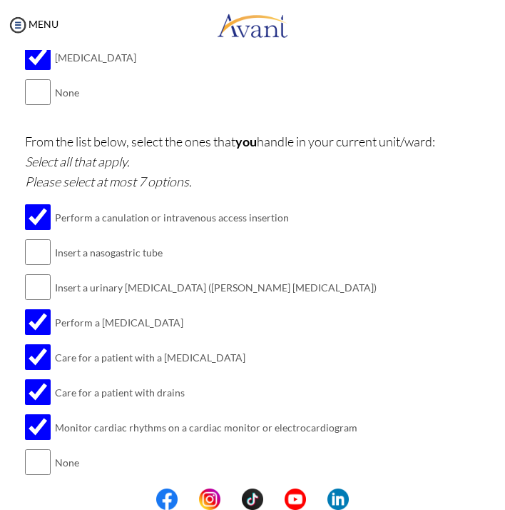
click at [294, 497] on button "Submit" at bounding box center [299, 508] width 86 height 23
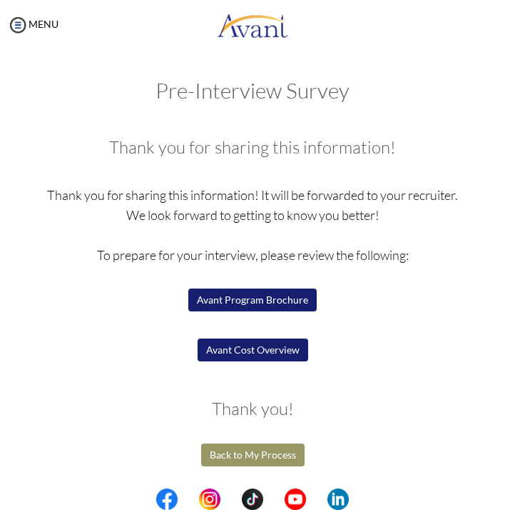
click at [243, 299] on button "Avant Program Brochure" at bounding box center [252, 299] width 128 height 23
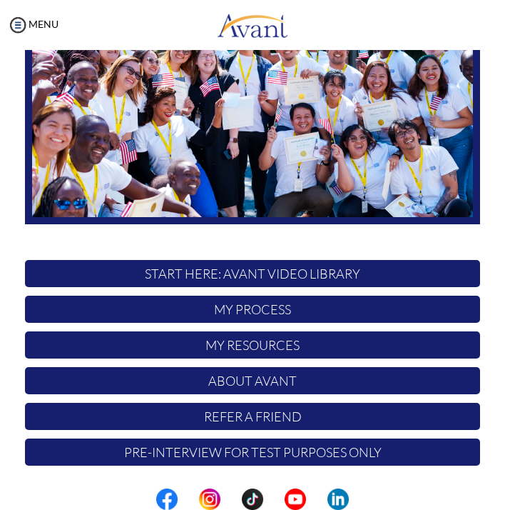
scroll to position [160, 0]
click at [260, 305] on p "My Process" at bounding box center [252, 308] width 455 height 27
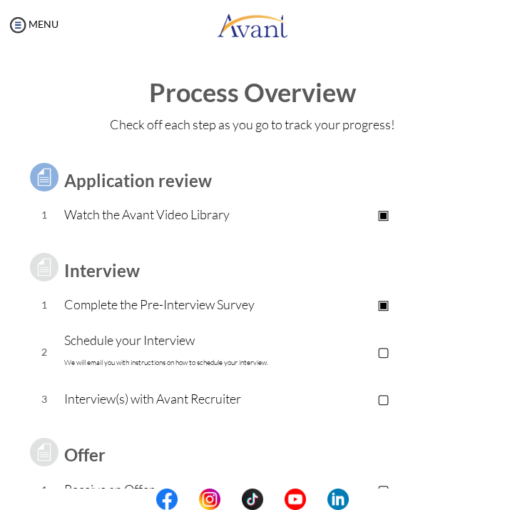
scroll to position [102, 0]
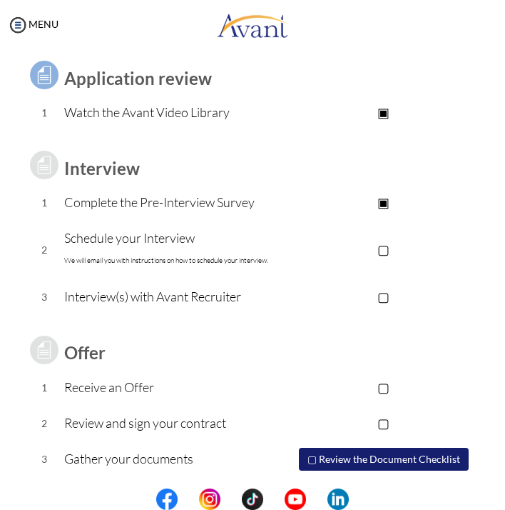
click at [383, 248] on p "▢" at bounding box center [383, 249] width 193 height 20
click at [385, 251] on p "▣" at bounding box center [383, 249] width 193 height 20
click at [167, 244] on p "Schedule your Interview We will email you with instructions on how to schedule …" at bounding box center [175, 249] width 223 height 43
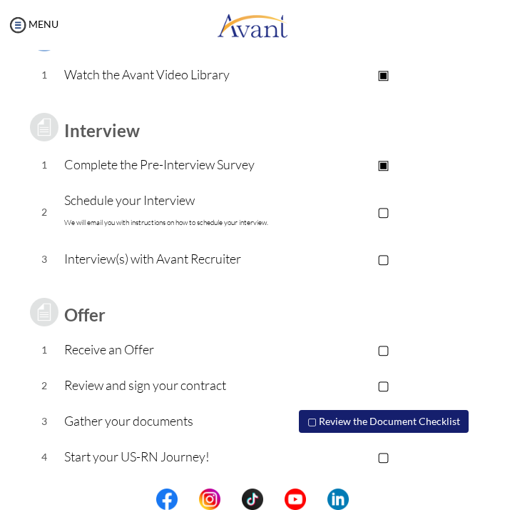
scroll to position [138, 0]
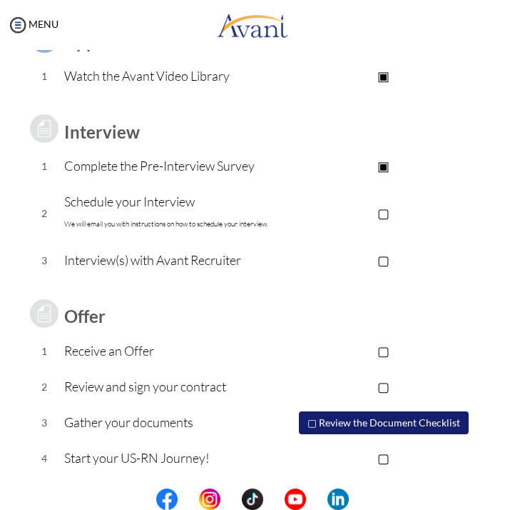
click at [373, 423] on button "▢ Review the Document Checklist" at bounding box center [384, 422] width 170 height 23
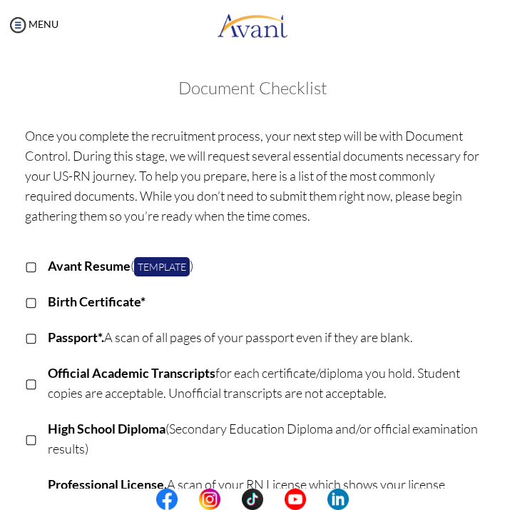
scroll to position [0, 0]
click at [26, 24] on img at bounding box center [17, 24] width 21 height 21
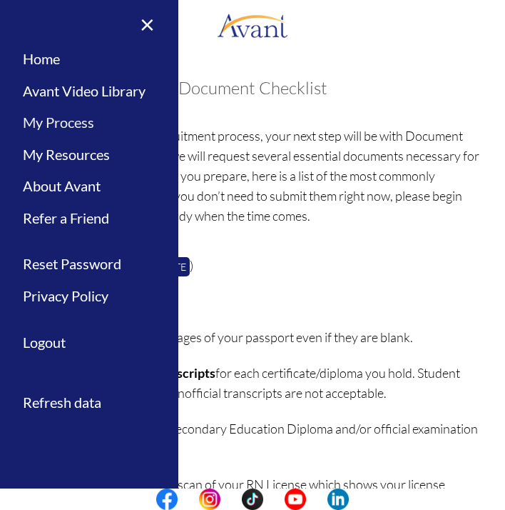
click at [76, 123] on link "My Process" at bounding box center [89, 122] width 178 height 32
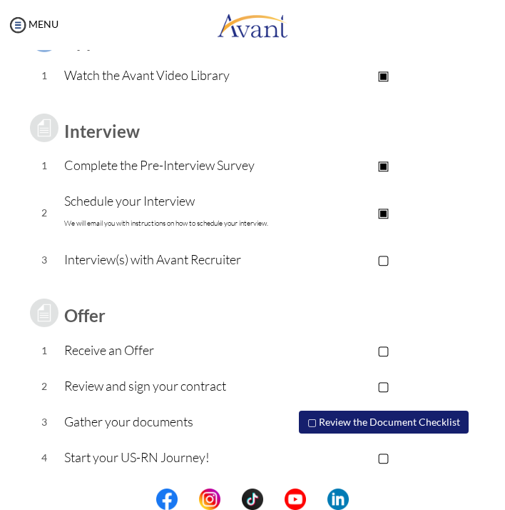
scroll to position [138, 0]
